Goal: Transaction & Acquisition: Purchase product/service

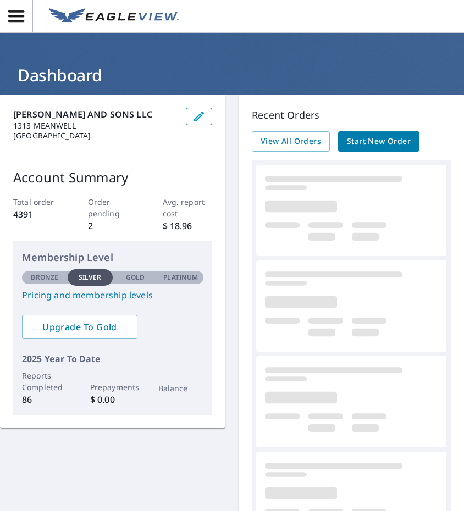
click at [341, 140] on link "Start New Order" at bounding box center [378, 141] width 81 height 20
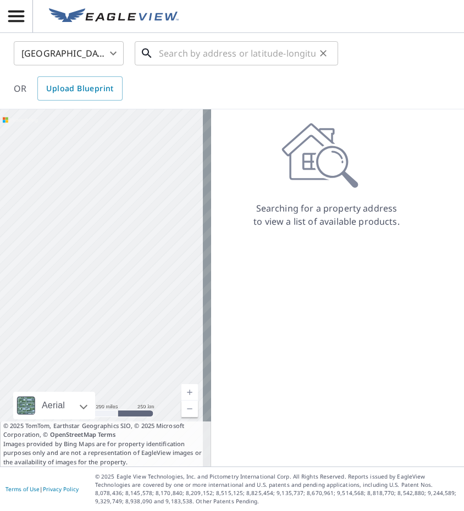
click at [172, 51] on input "text" at bounding box center [237, 53] width 157 height 31
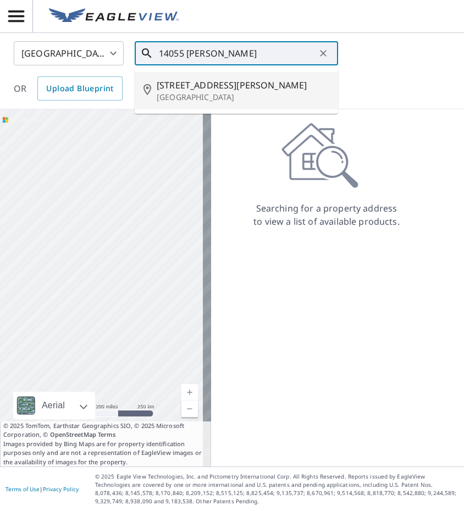
click at [178, 90] on span "[STREET_ADDRESS][PERSON_NAME]" at bounding box center [243, 85] width 173 height 13
type input "[STREET_ADDRESS][PERSON_NAME]"
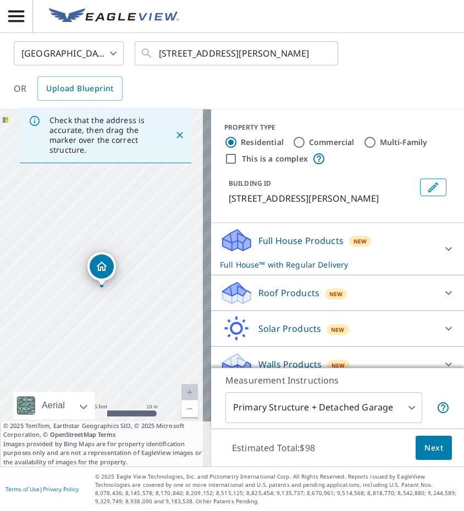
scroll to position [15, 0]
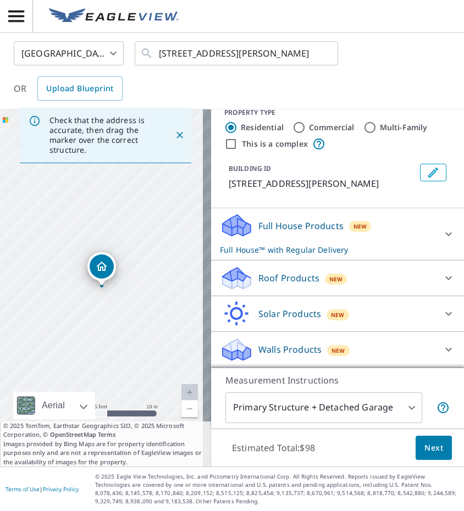
click at [442, 276] on icon at bounding box center [448, 278] width 13 height 13
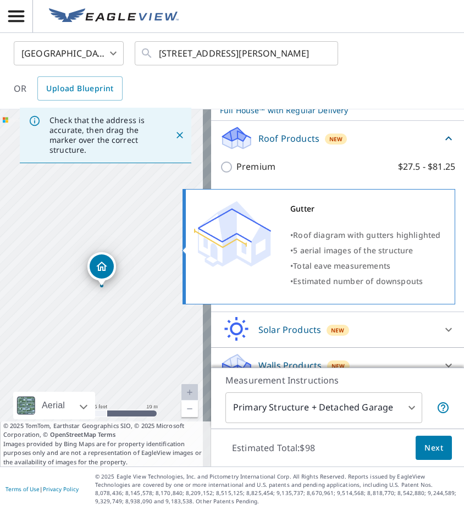
scroll to position [170, 0]
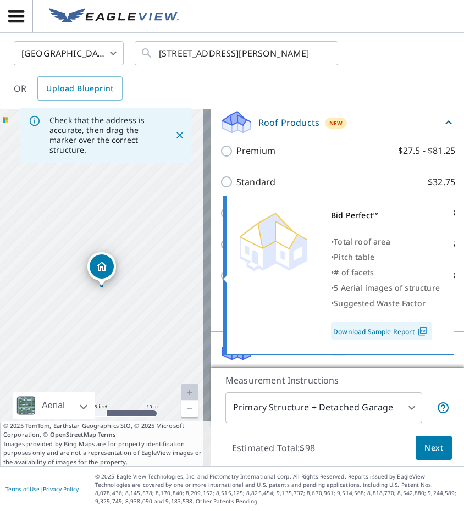
click at [220, 278] on input "Bid Perfect™ $18" at bounding box center [228, 275] width 16 height 13
checkbox input "true"
checkbox input "false"
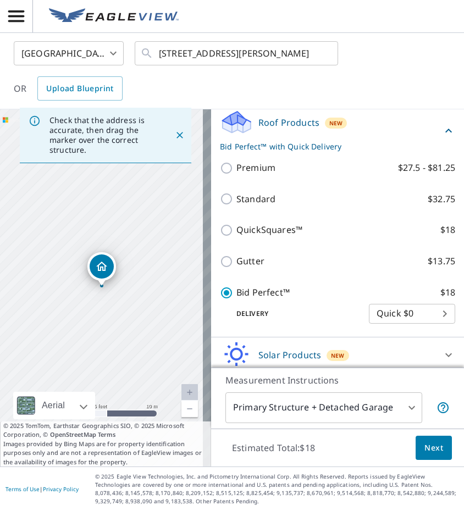
scroll to position [195, 0]
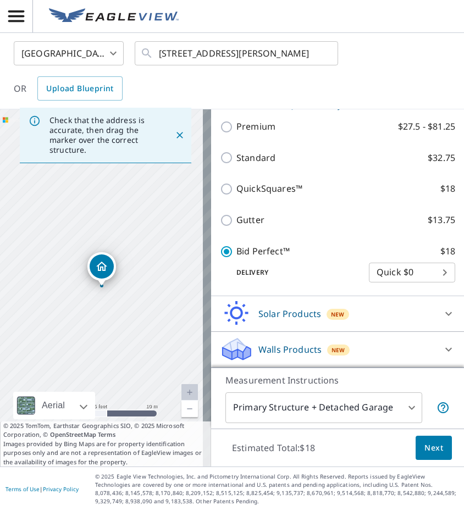
click at [430, 444] on span "Next" at bounding box center [433, 448] width 19 height 14
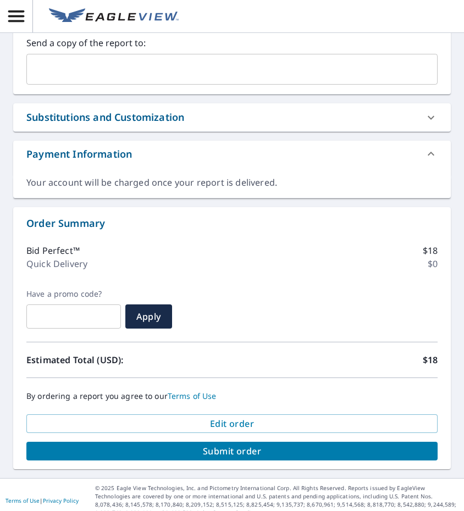
scroll to position [360, 0]
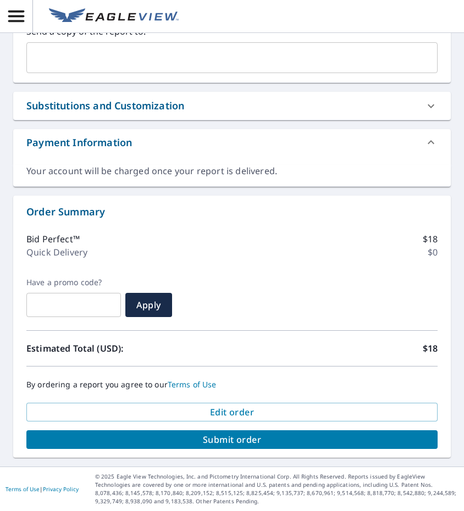
click at [250, 441] on span "Submit order" at bounding box center [232, 440] width 394 height 12
checkbox input "true"
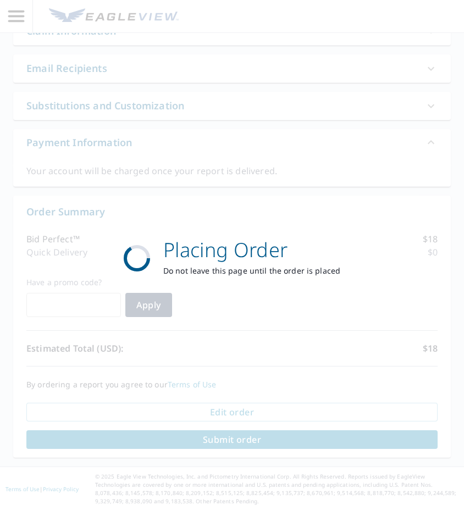
scroll to position [278, 0]
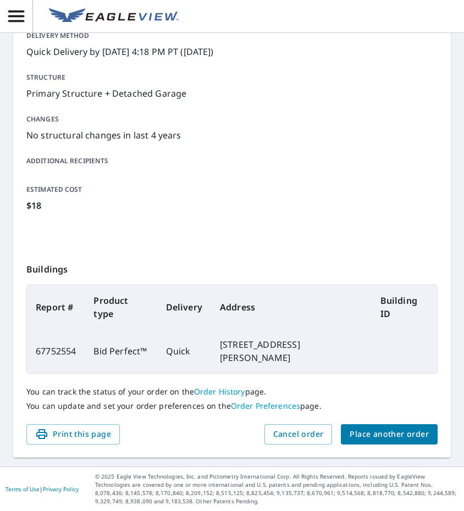
scroll to position [172, 0]
